Goal: Task Accomplishment & Management: Manage account settings

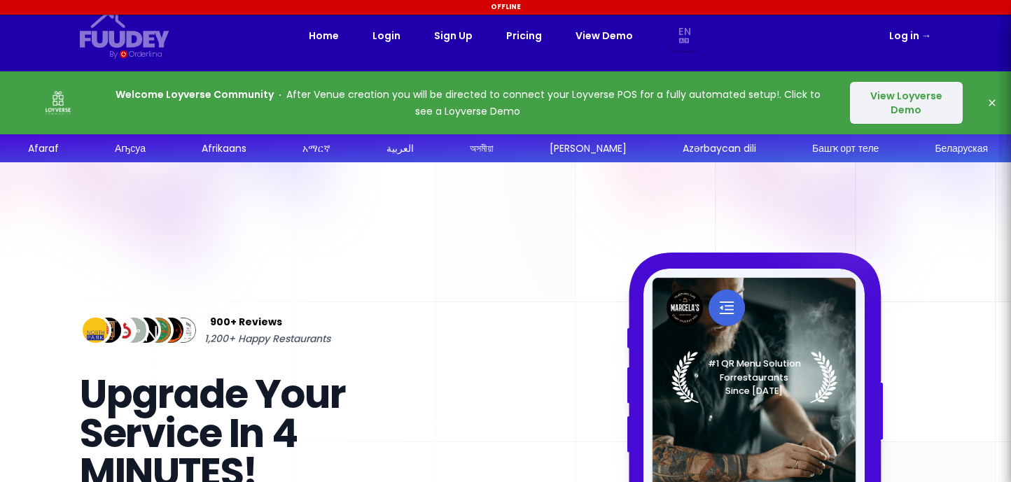
select select "en"
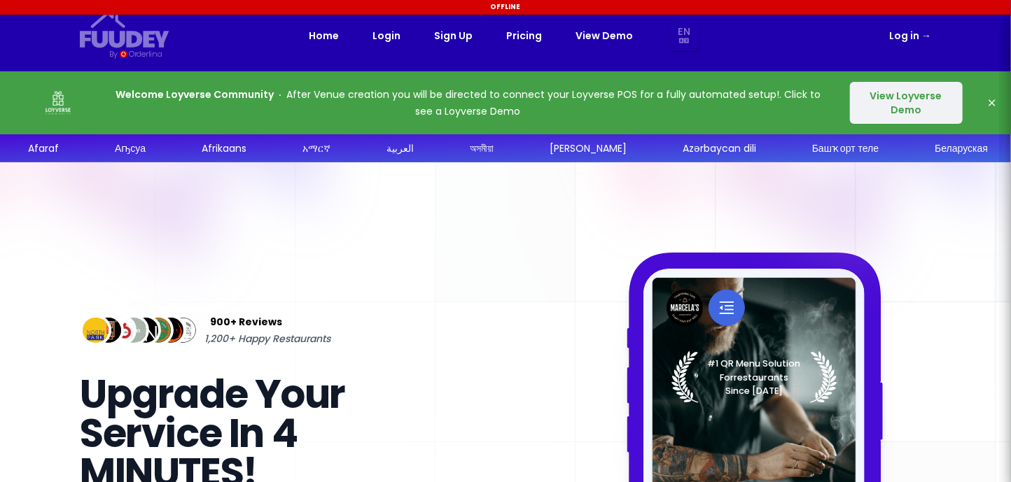
select select "en"
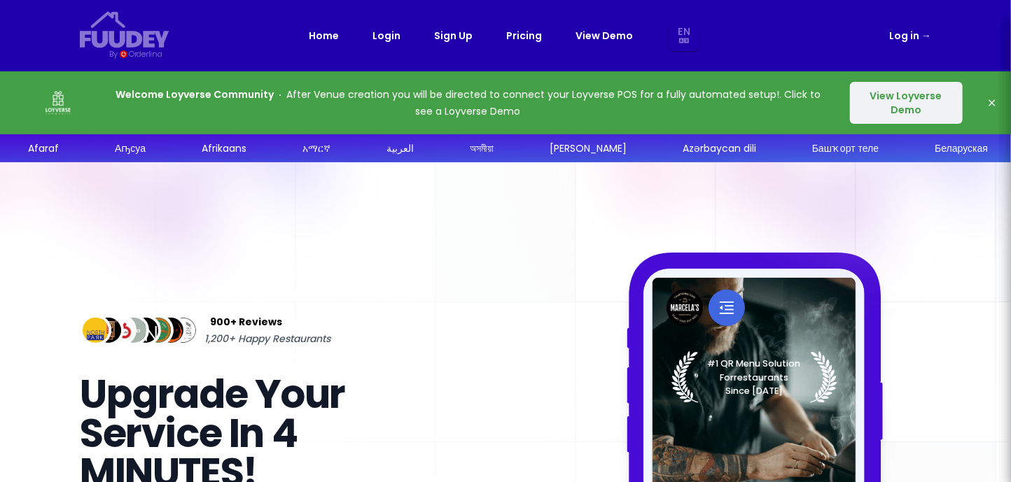
click at [994, 109] on button "Dismiss" at bounding box center [992, 103] width 28 height 28
click at [995, 99] on icon "button" at bounding box center [991, 102] width 11 height 11
select select "en"
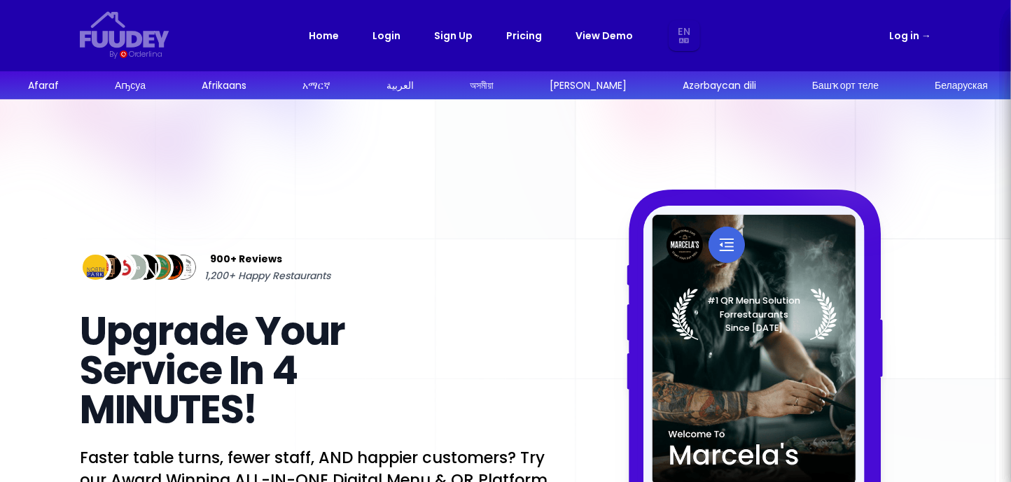
click at [920, 32] on link "Log in →" at bounding box center [910, 35] width 42 height 17
select select "en"
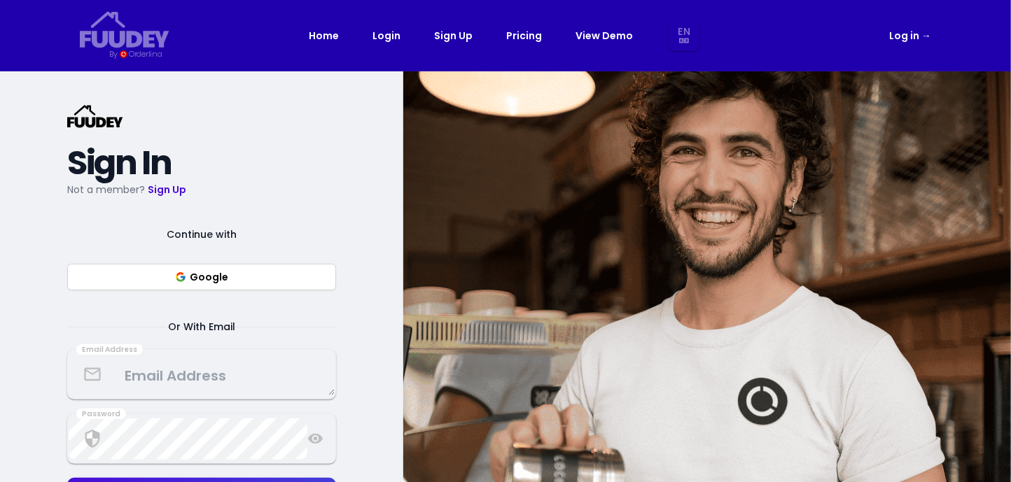
select select "en"
click at [235, 271] on button "Google" at bounding box center [201, 277] width 269 height 27
select select "en"
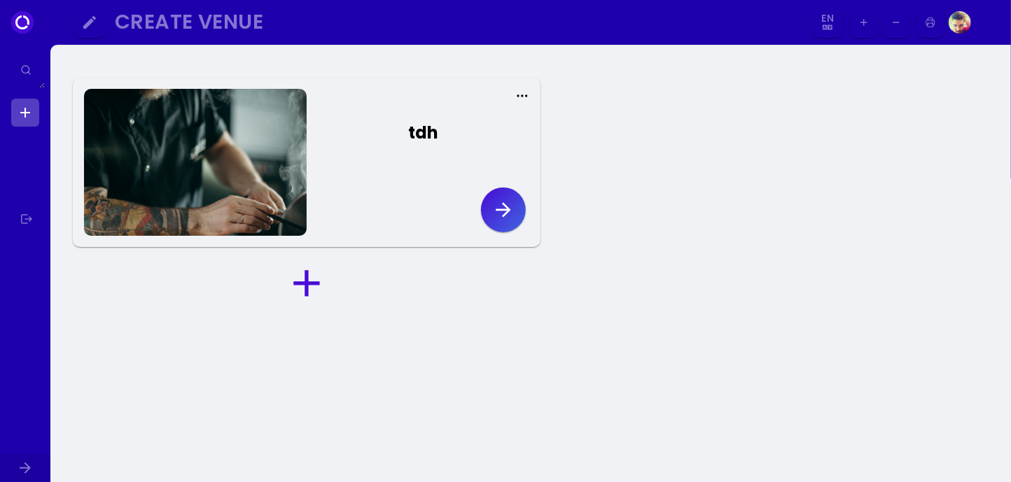
click at [277, 127] on div at bounding box center [195, 162] width 223 height 147
click at [332, 146] on button "tdh" at bounding box center [418, 136] width 223 height 67
click at [381, 145] on button "tdh" at bounding box center [418, 136] width 223 height 67
click at [421, 132] on div "tdh" at bounding box center [423, 132] width 30 height 25
click at [419, 153] on button "tdh" at bounding box center [418, 136] width 223 height 67
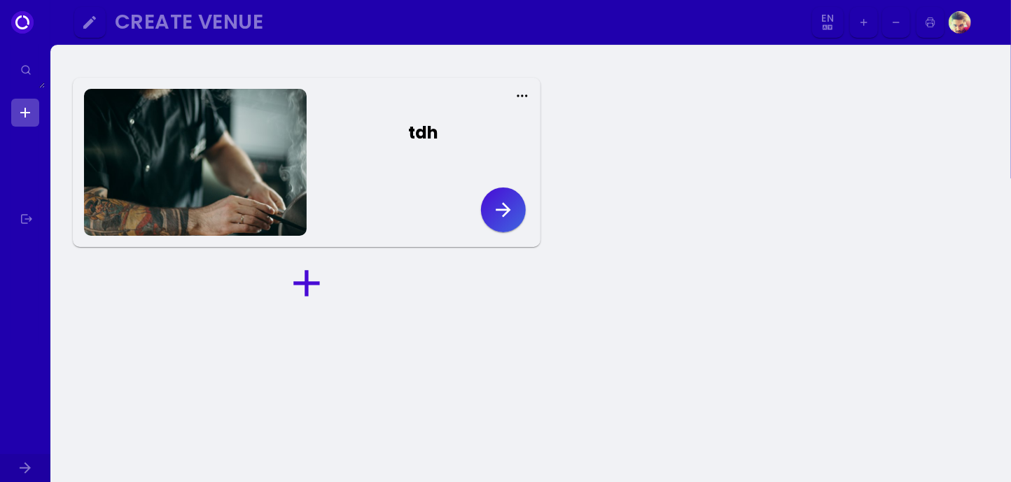
click at [489, 211] on button "button" at bounding box center [503, 210] width 45 height 45
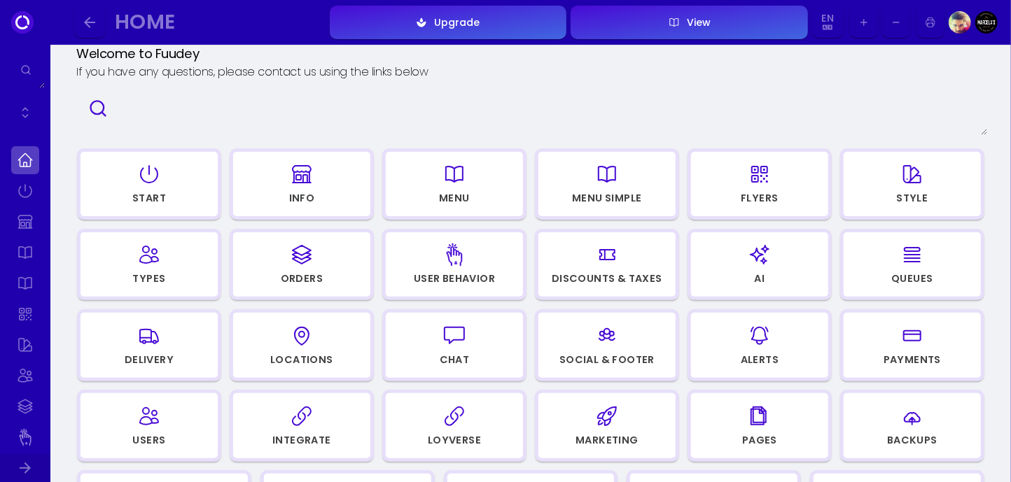
scroll to position [70, 0]
click at [436, 203] on div "Menu" at bounding box center [453, 201] width 135 height 19
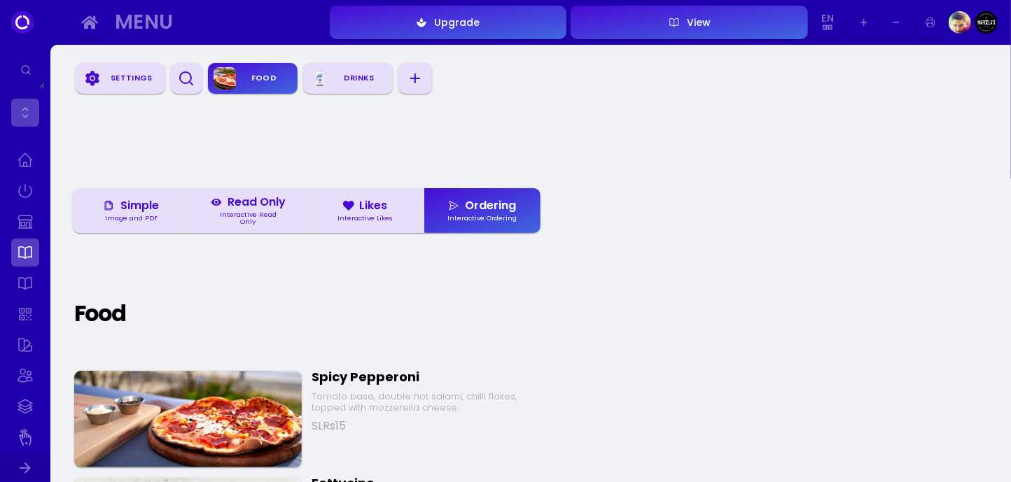
click at [20, 115] on link at bounding box center [25, 113] width 28 height 28
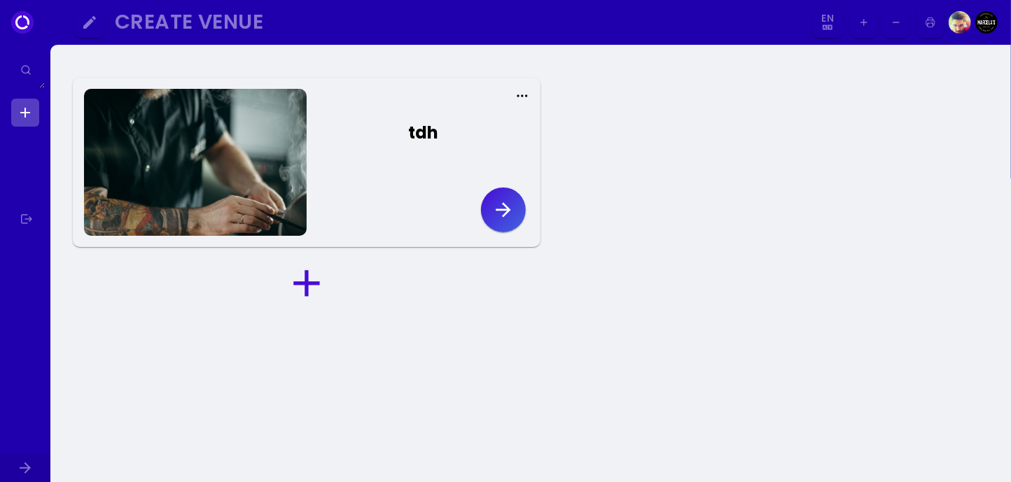
click at [509, 212] on icon "button" at bounding box center [503, 210] width 22 height 22
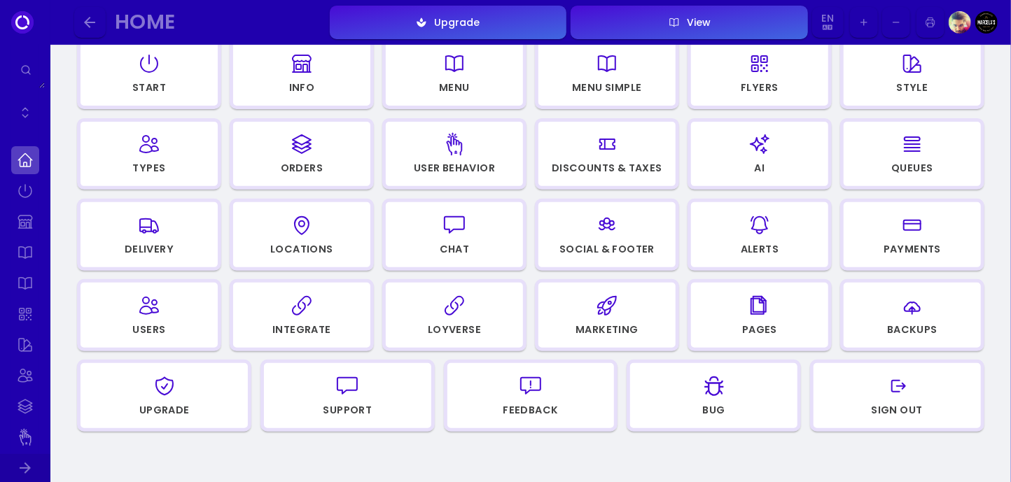
scroll to position [140, 0]
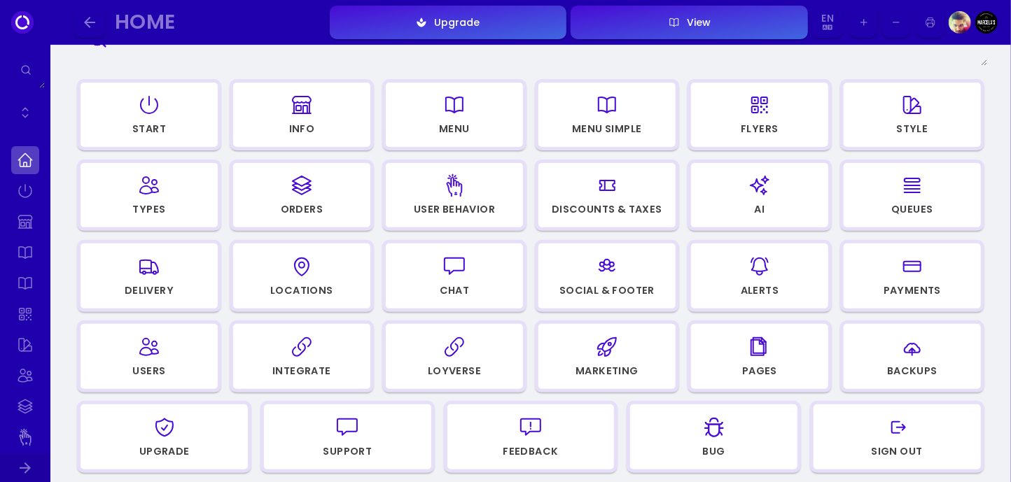
click at [444, 125] on div "Menu" at bounding box center [454, 129] width 31 height 10
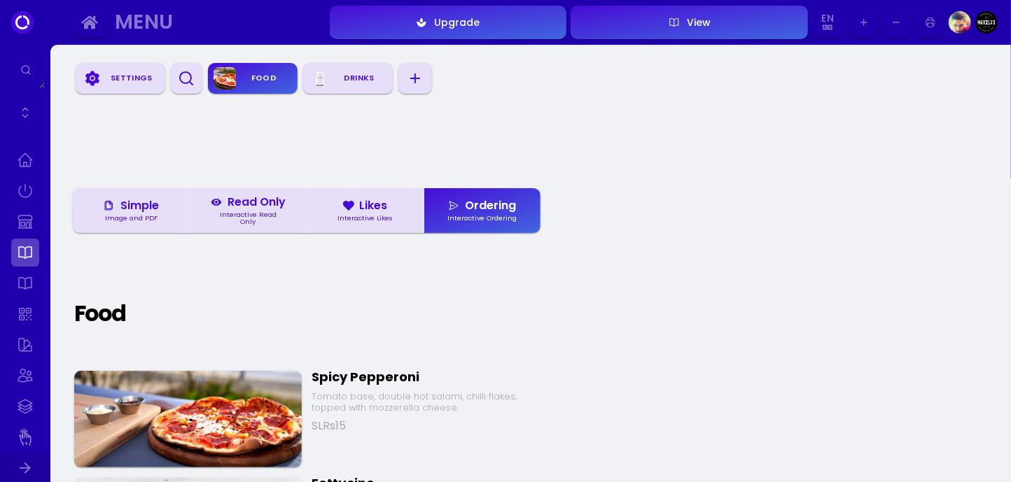
click at [421, 85] on icon "button" at bounding box center [415, 78] width 17 height 17
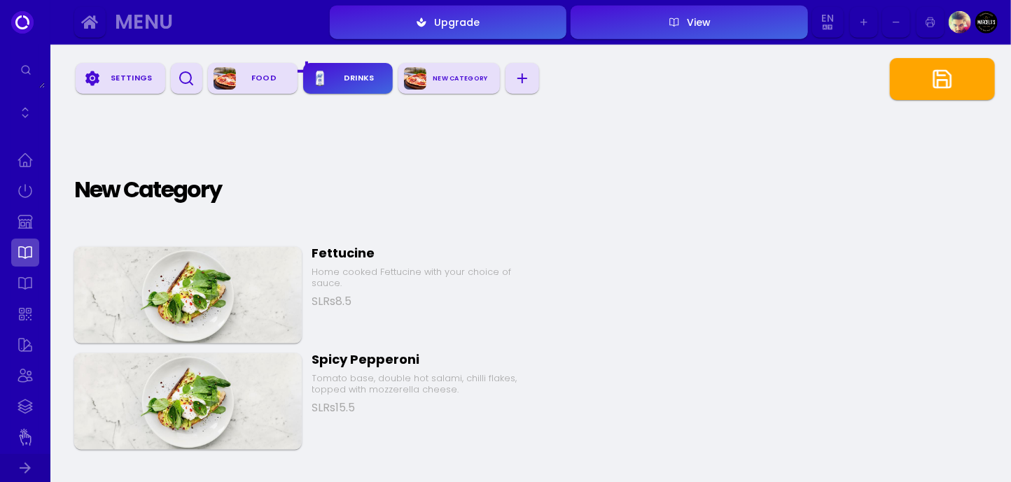
click at [369, 76] on div "Drinks" at bounding box center [359, 78] width 56 height 21
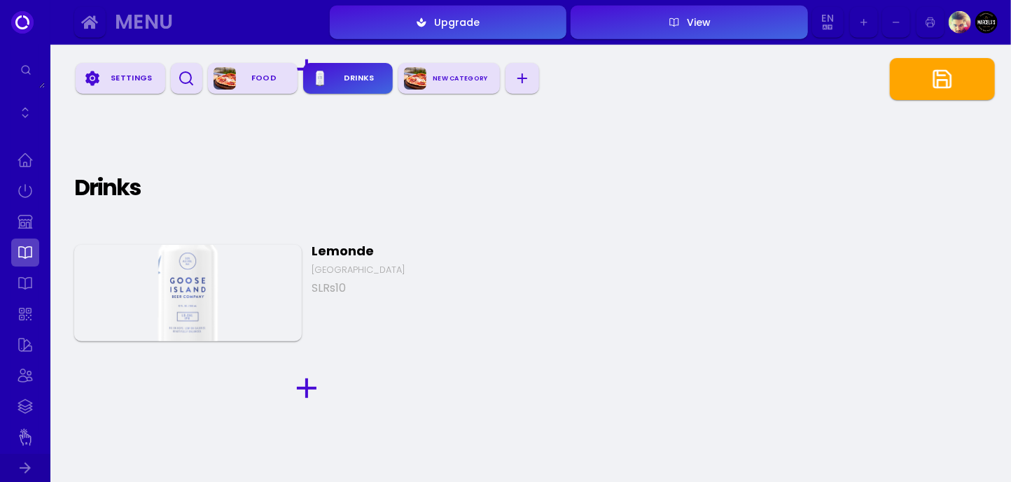
click at [494, 76] on button "New Category" at bounding box center [448, 78] width 101 height 31
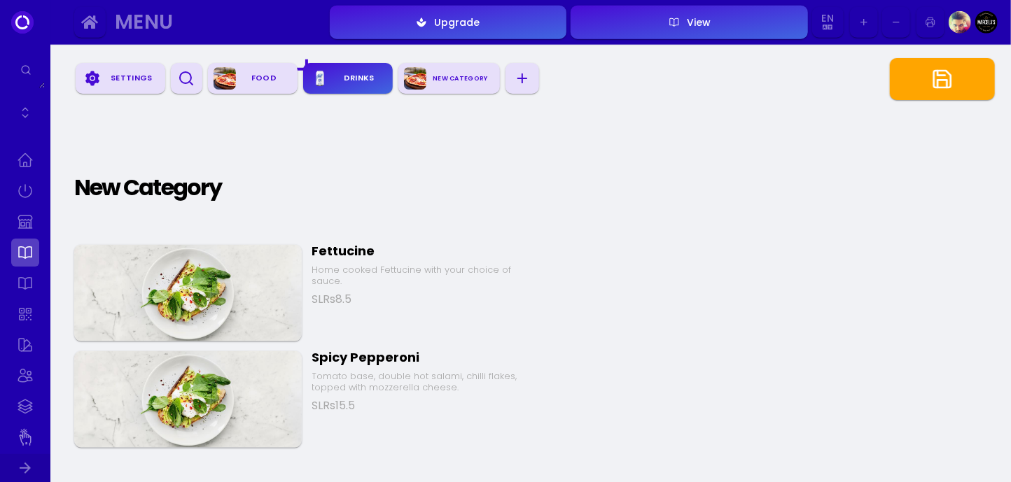
scroll to position [871, 0]
click at [29, 162] on link at bounding box center [25, 160] width 28 height 28
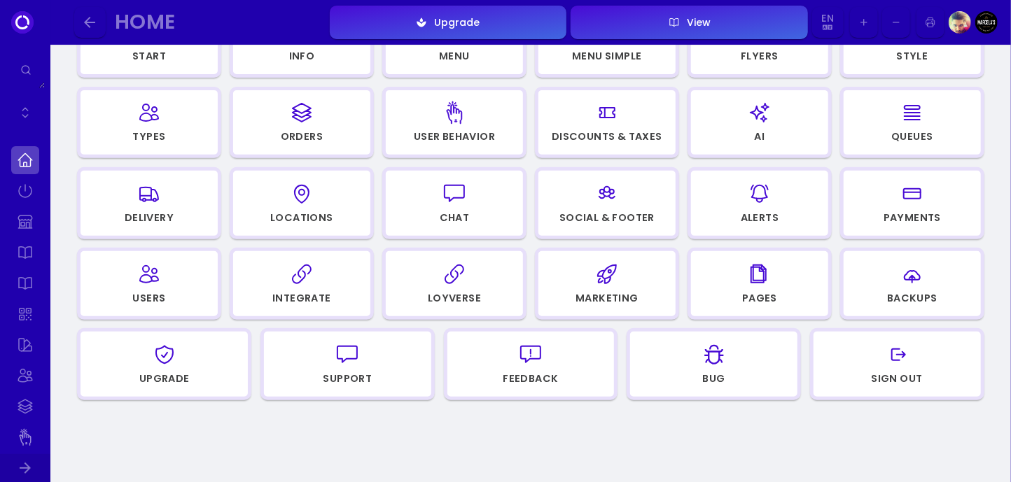
scroll to position [210, 0]
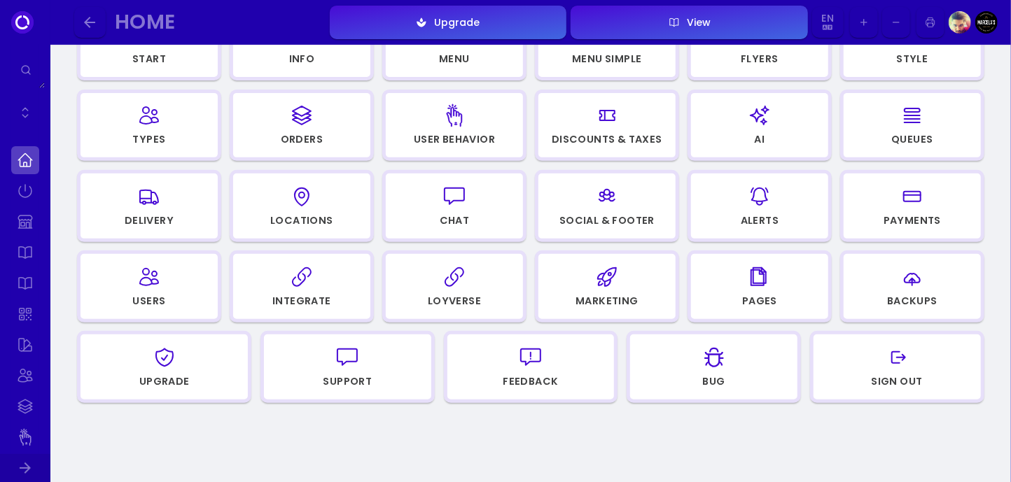
click at [916, 185] on icon "button" at bounding box center [912, 196] width 22 height 22
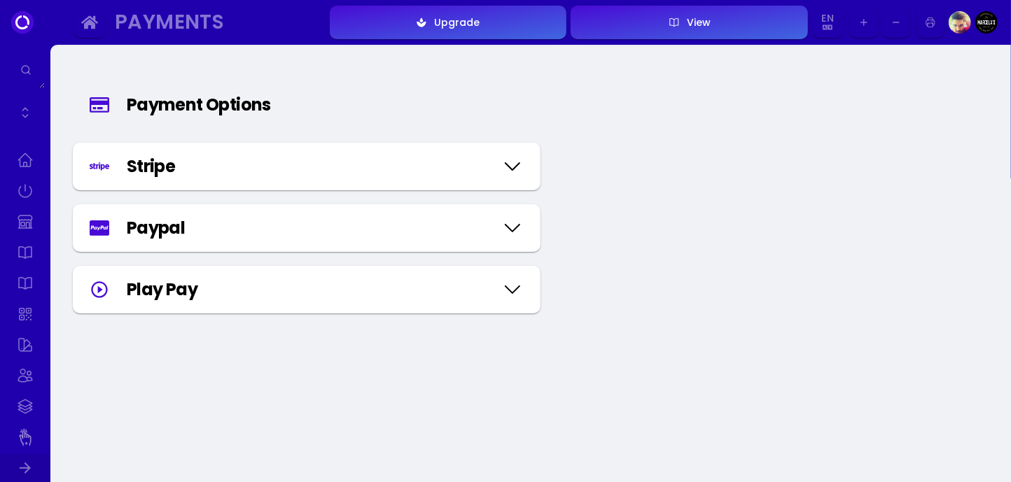
click at [515, 162] on icon at bounding box center [512, 167] width 22 height 70
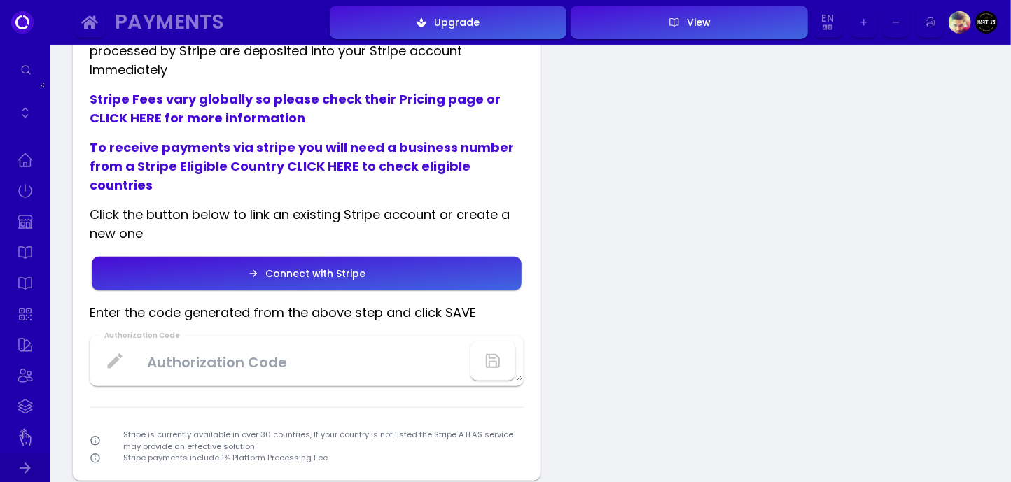
scroll to position [210, 0]
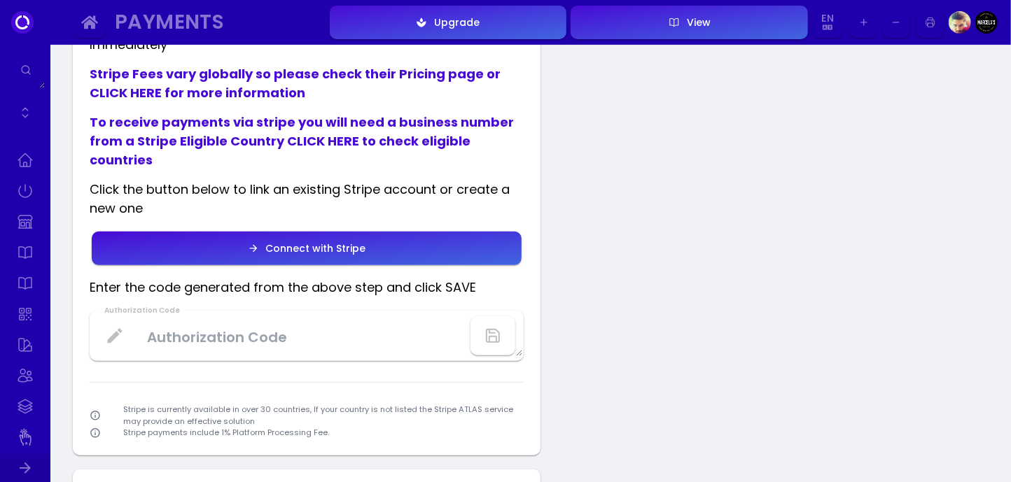
click at [442, 249] on button "Connect with Stripe" at bounding box center [307, 249] width 430 height 34
